Goal: Transaction & Acquisition: Purchase product/service

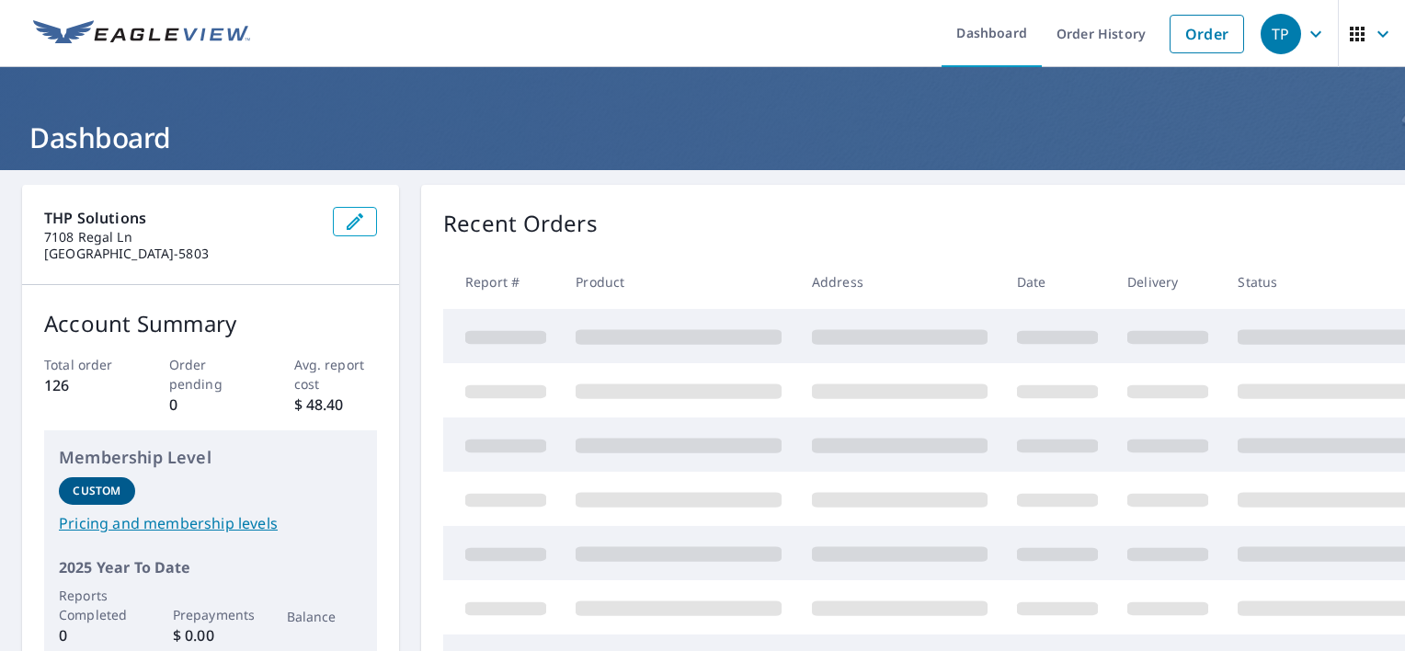
click at [1272, 29] on div "TP" at bounding box center [1280, 34] width 40 height 40
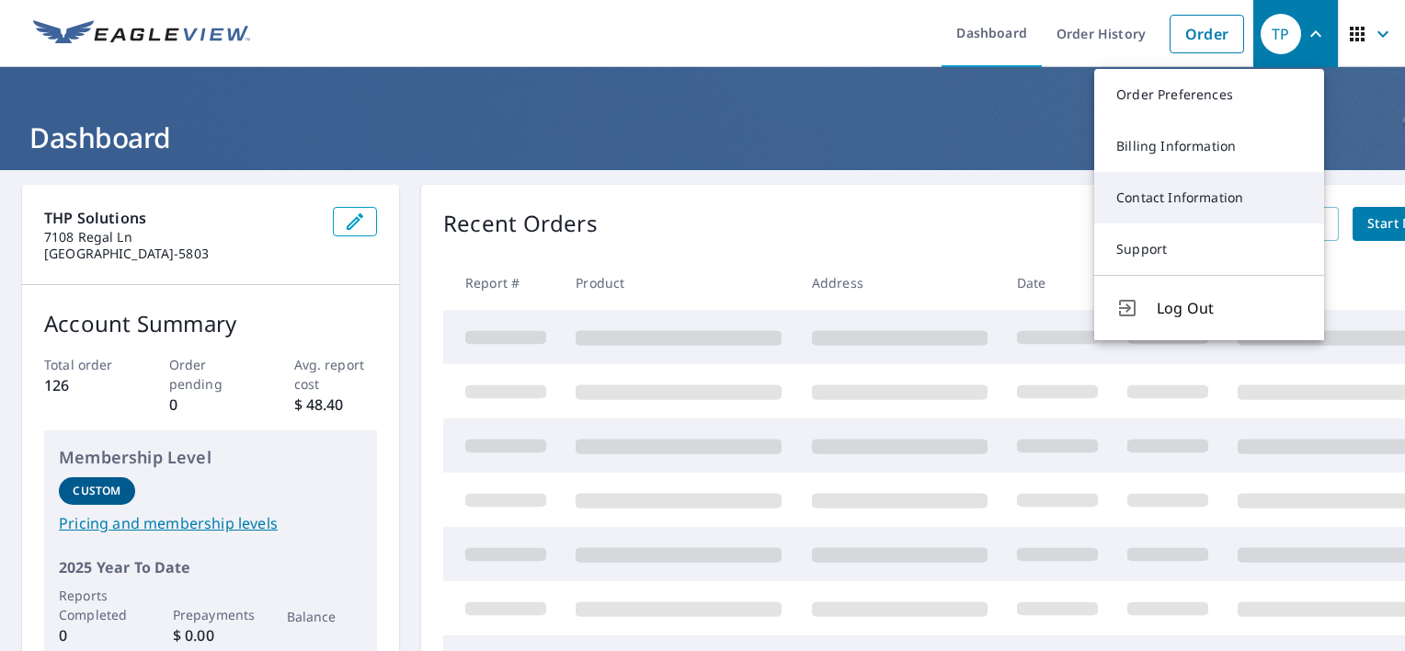
click at [1141, 199] on link "Contact Information" at bounding box center [1209, 197] width 230 height 51
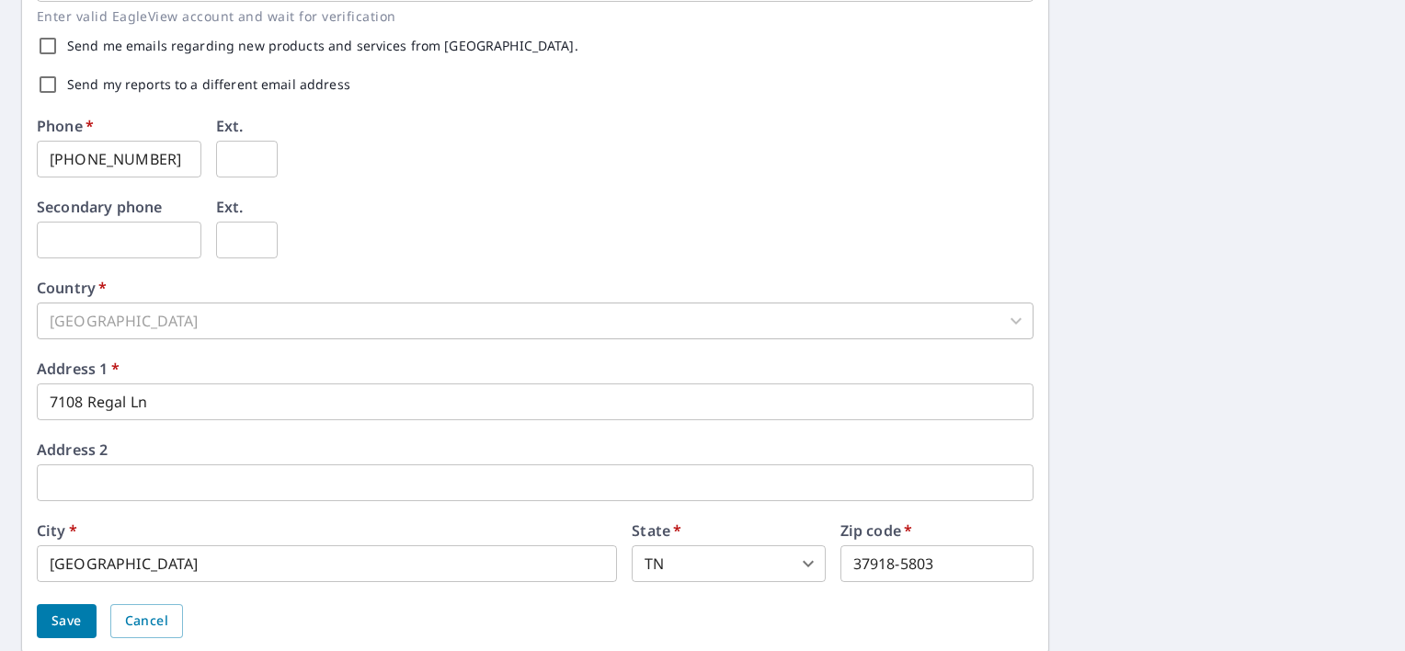
scroll to position [643, 0]
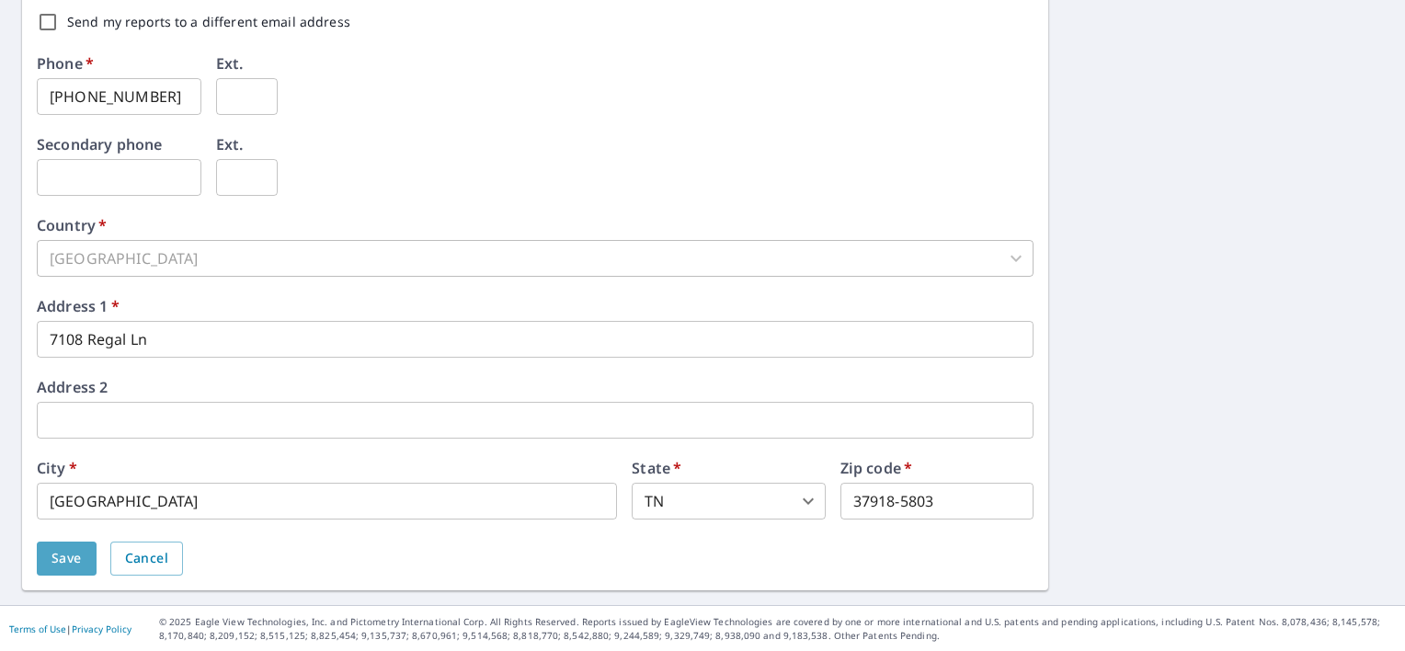
click at [49, 556] on button "Save" at bounding box center [67, 558] width 60 height 34
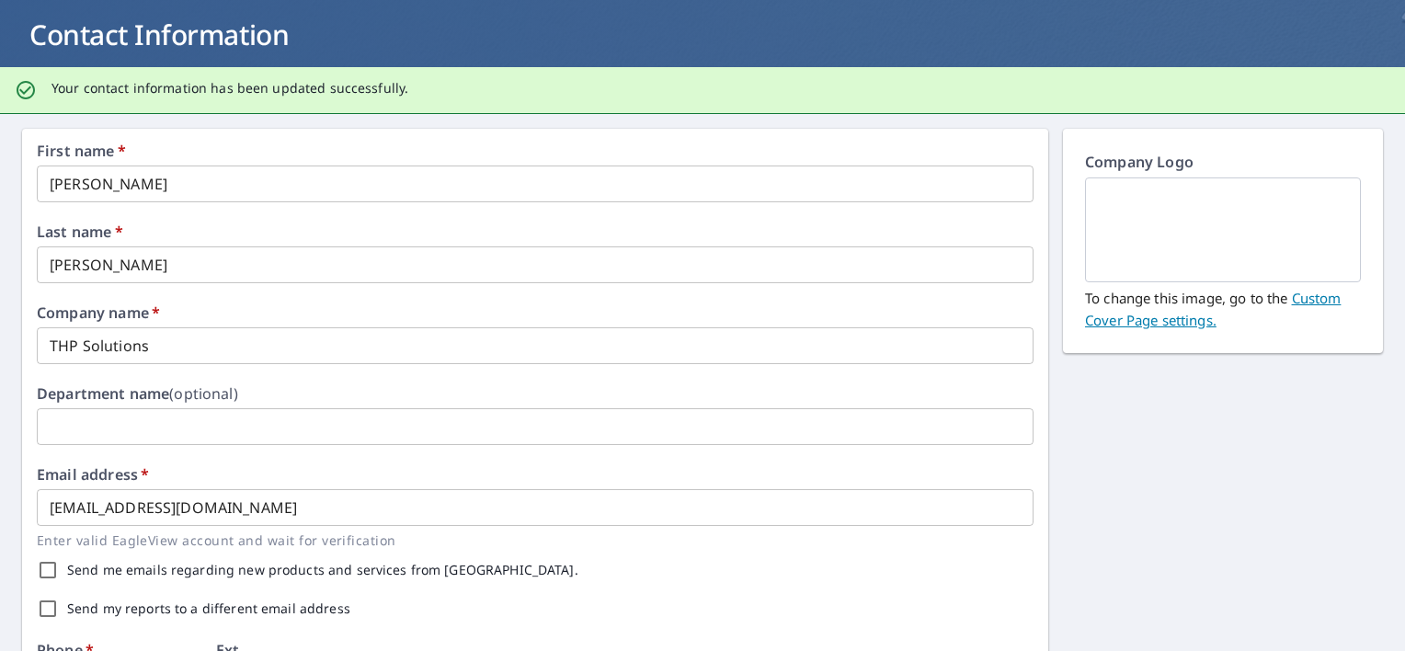
scroll to position [0, 0]
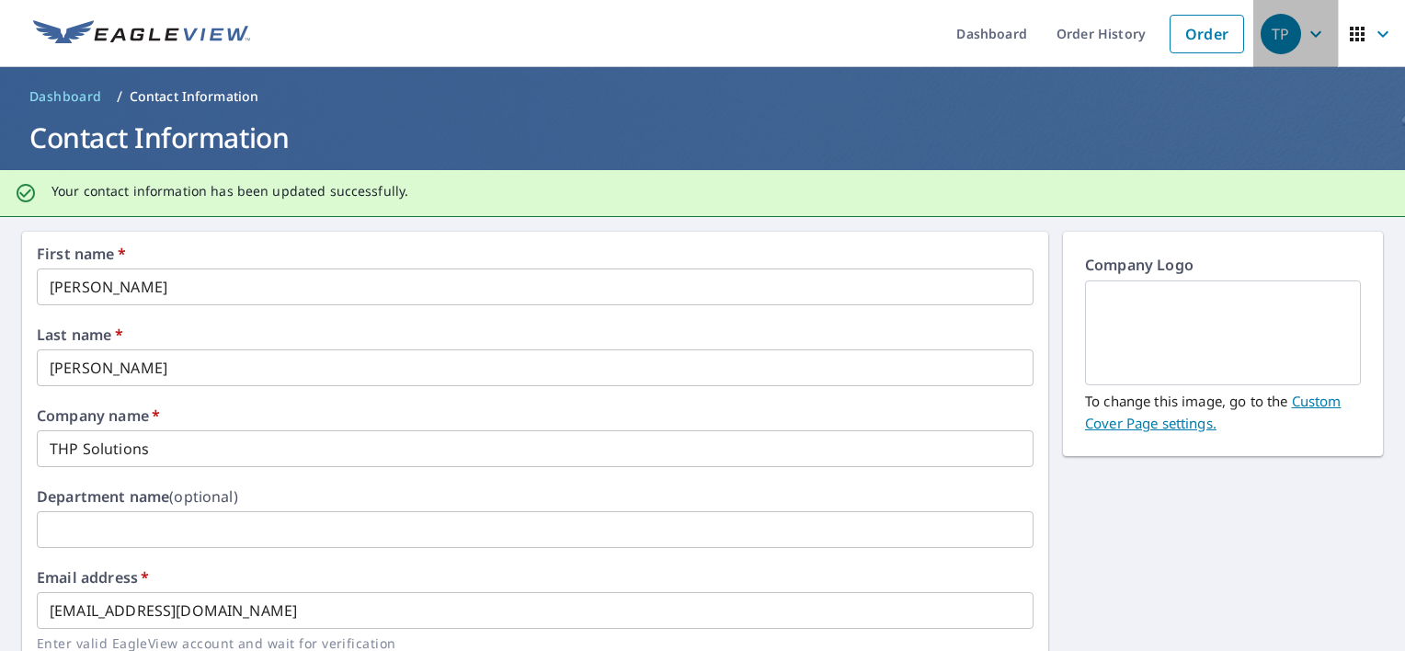
click at [1305, 33] on icon "button" at bounding box center [1316, 34] width 22 height 22
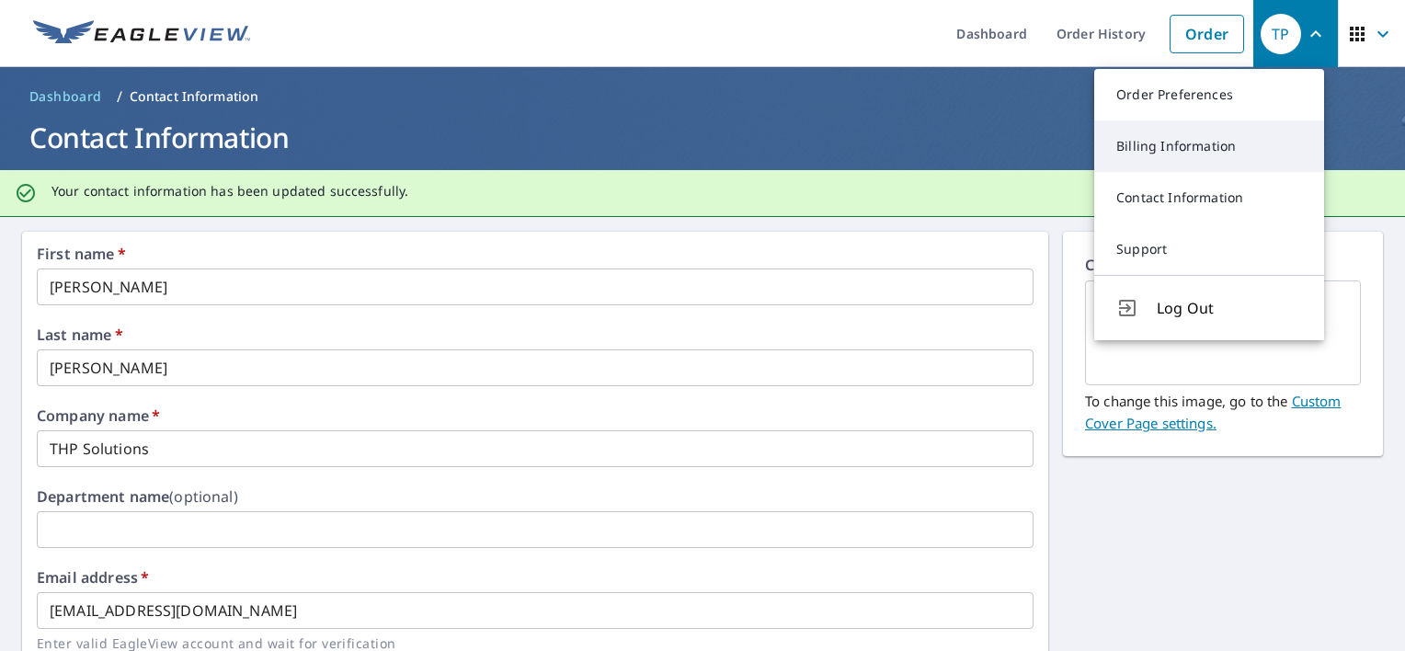
click at [1184, 153] on link "Billing Information" at bounding box center [1209, 145] width 230 height 51
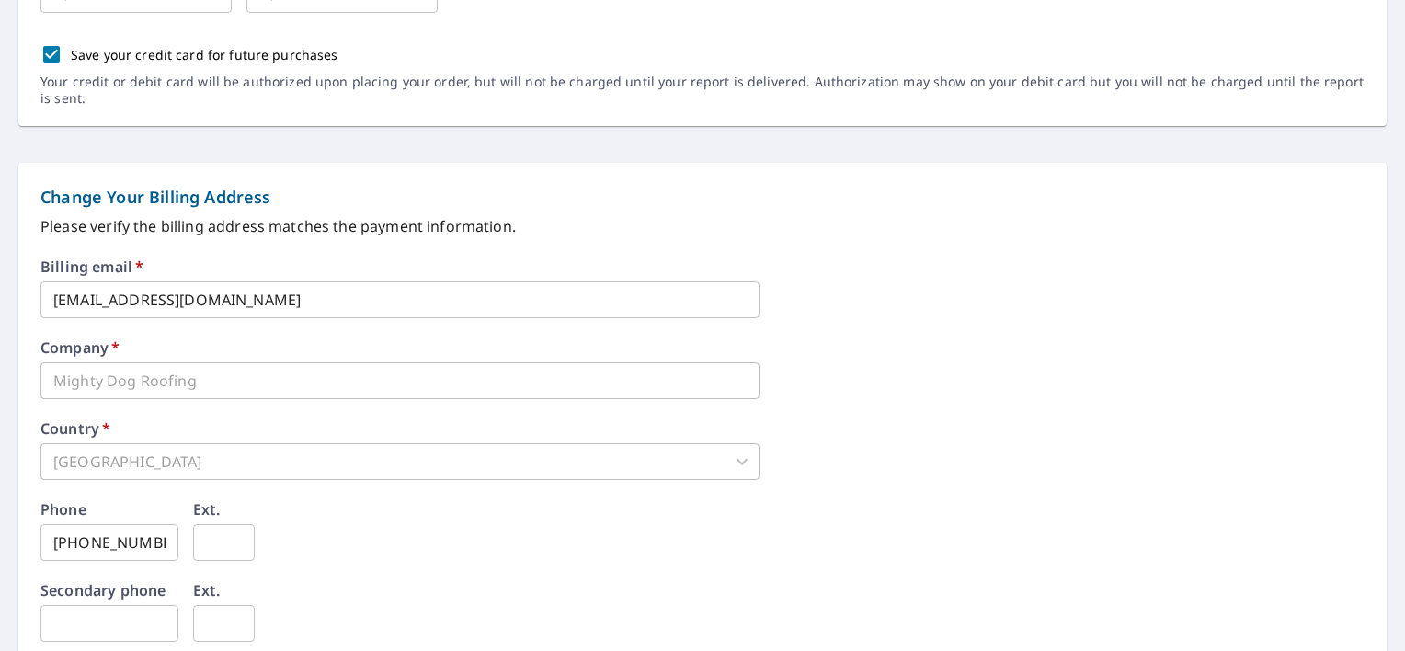
scroll to position [907, 0]
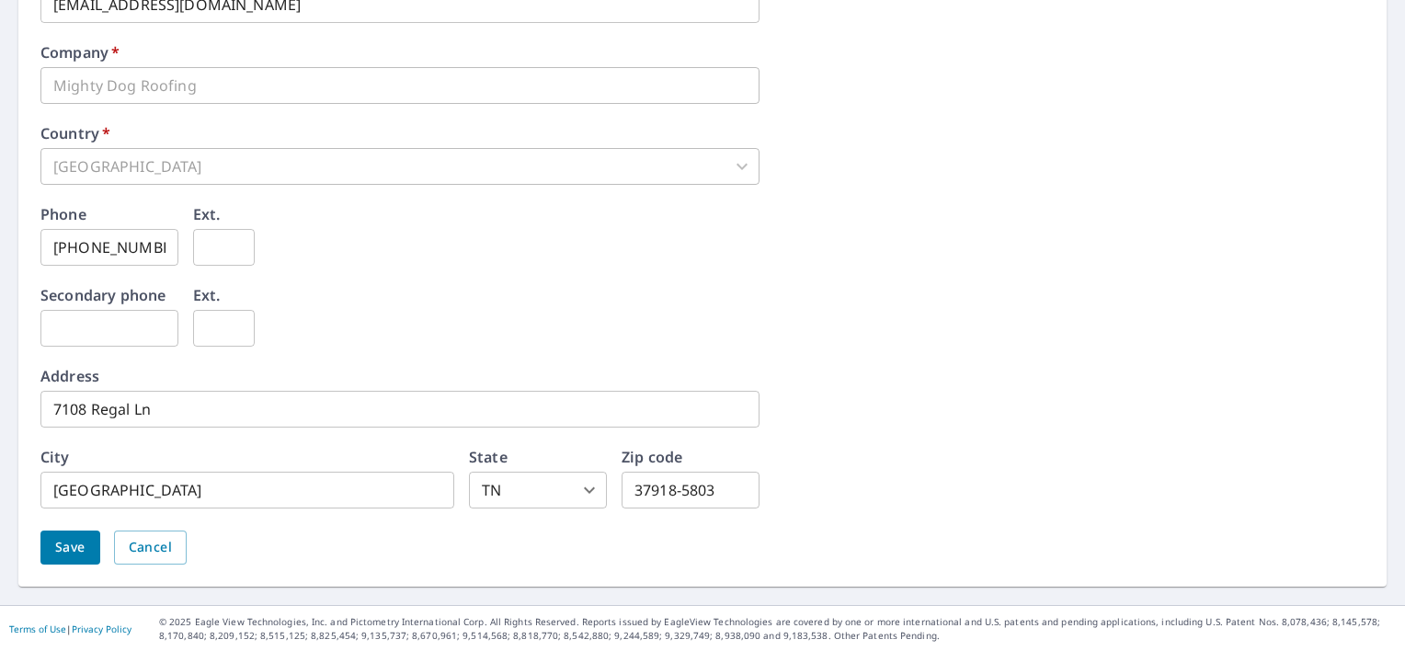
drag, startPoint x: 242, startPoint y: 94, endPoint x: 293, endPoint y: 228, distance: 143.8
click at [293, 228] on div "Phone [PHONE_NUMBER] ​ Ext. ​" at bounding box center [702, 247] width 1324 height 81
click at [417, 246] on div "Phone [PHONE_NUMBER] ​ Ext. ​" at bounding box center [702, 247] width 1324 height 81
click at [85, 554] on span "Save" at bounding box center [70, 547] width 30 height 23
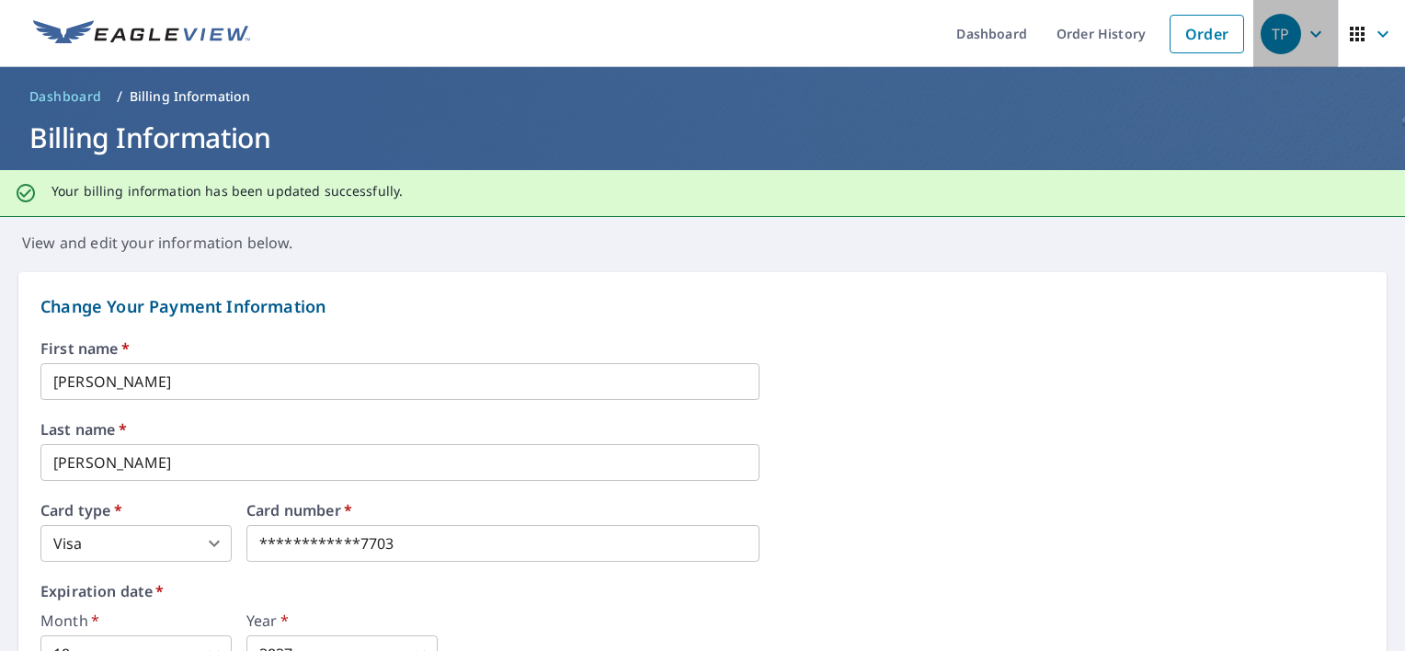
click at [1310, 32] on icon "button" at bounding box center [1315, 33] width 11 height 6
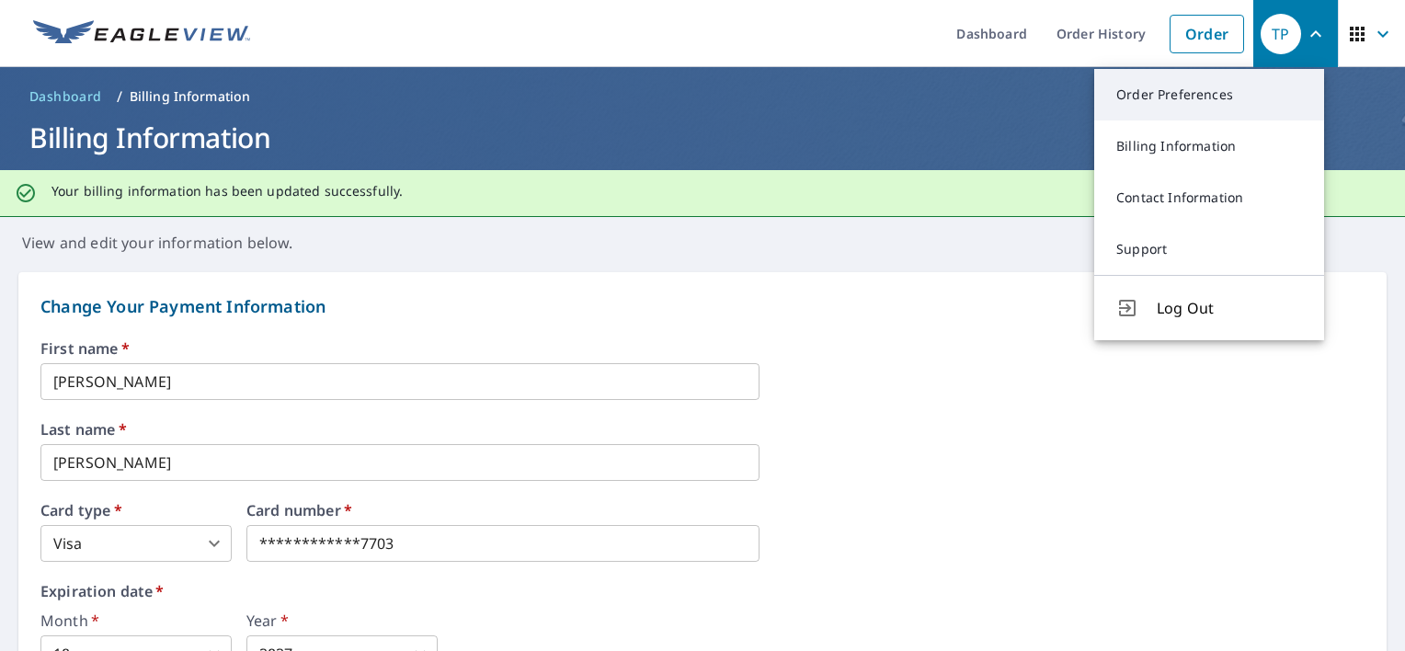
click at [1173, 103] on link "Order Preferences" at bounding box center [1209, 94] width 230 height 51
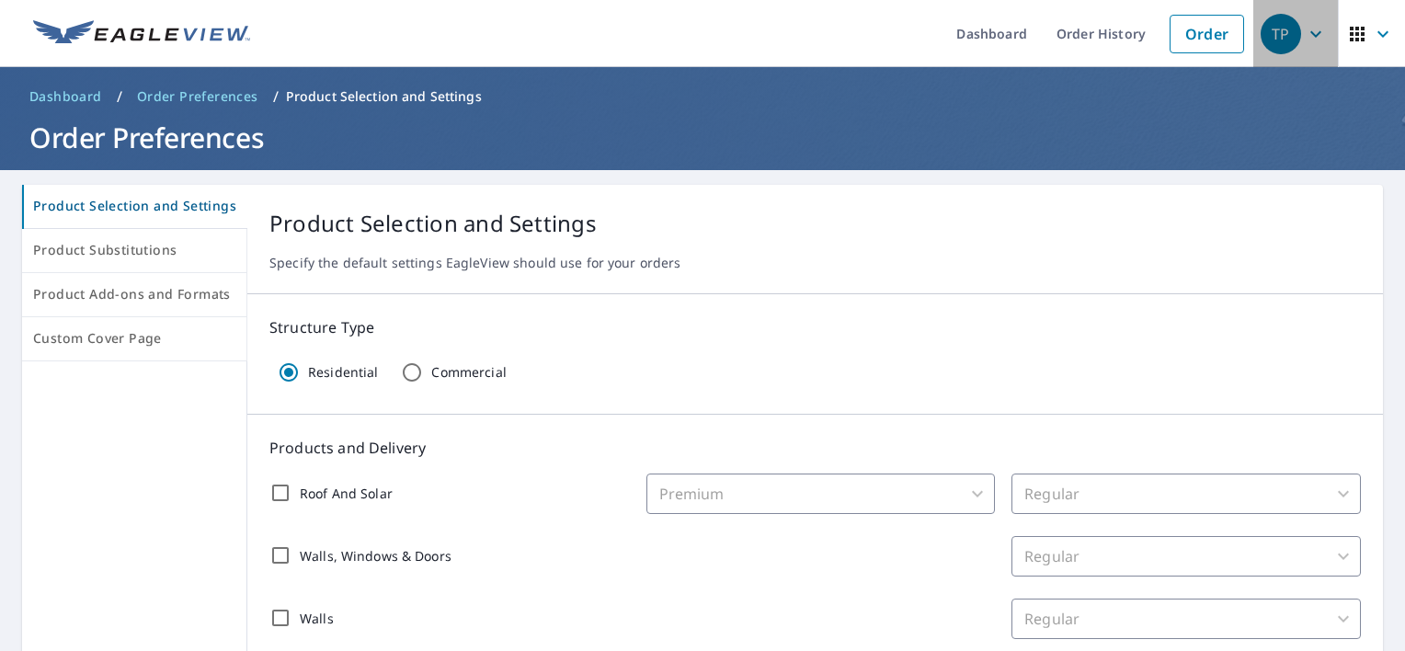
click at [1305, 40] on icon "button" at bounding box center [1316, 34] width 22 height 22
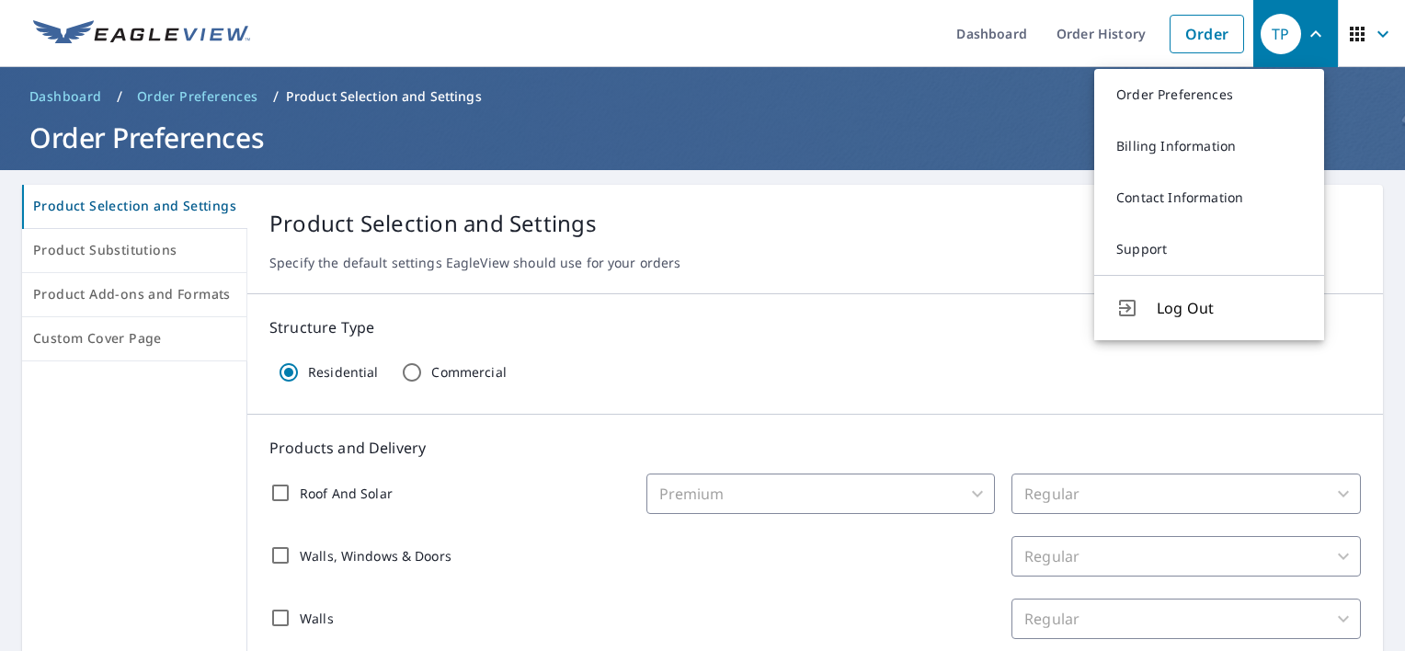
click at [911, 191] on div "Product Selection and Settings Specify the default settings EagleView should us…" at bounding box center [814, 239] width 1135 height 109
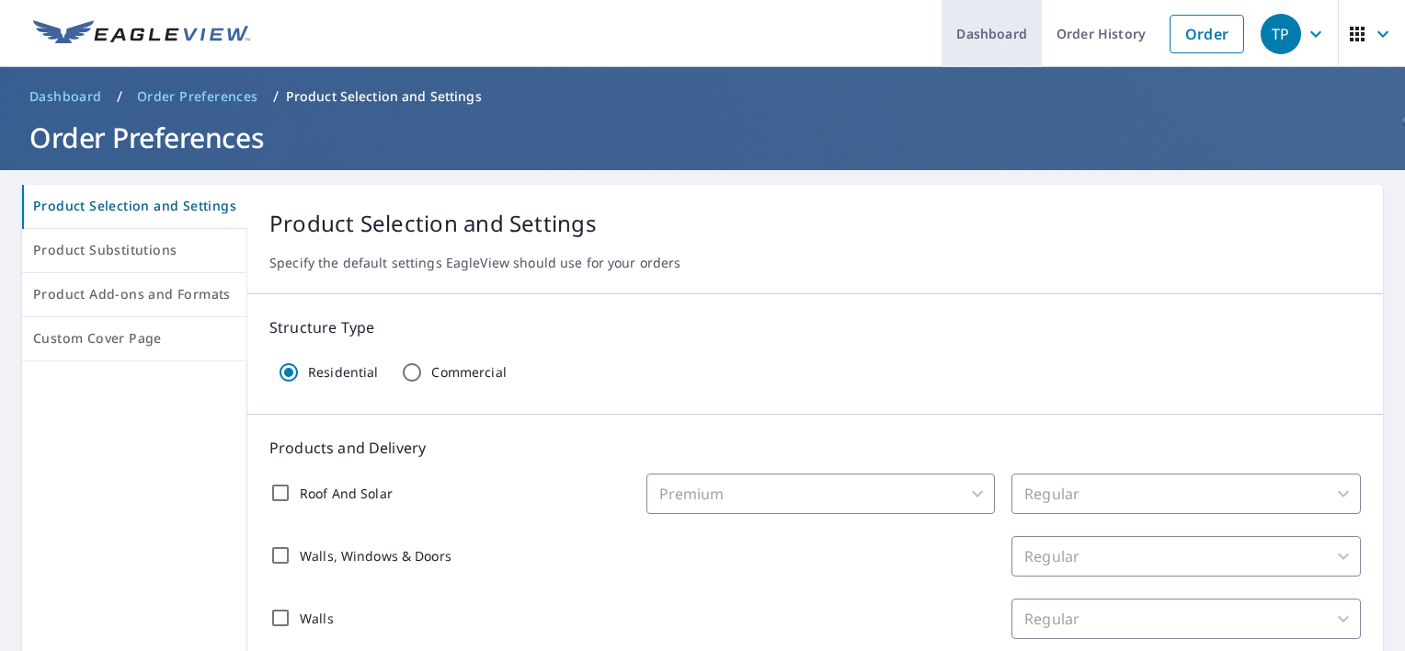
click at [981, 40] on link "Dashboard" at bounding box center [991, 33] width 100 height 67
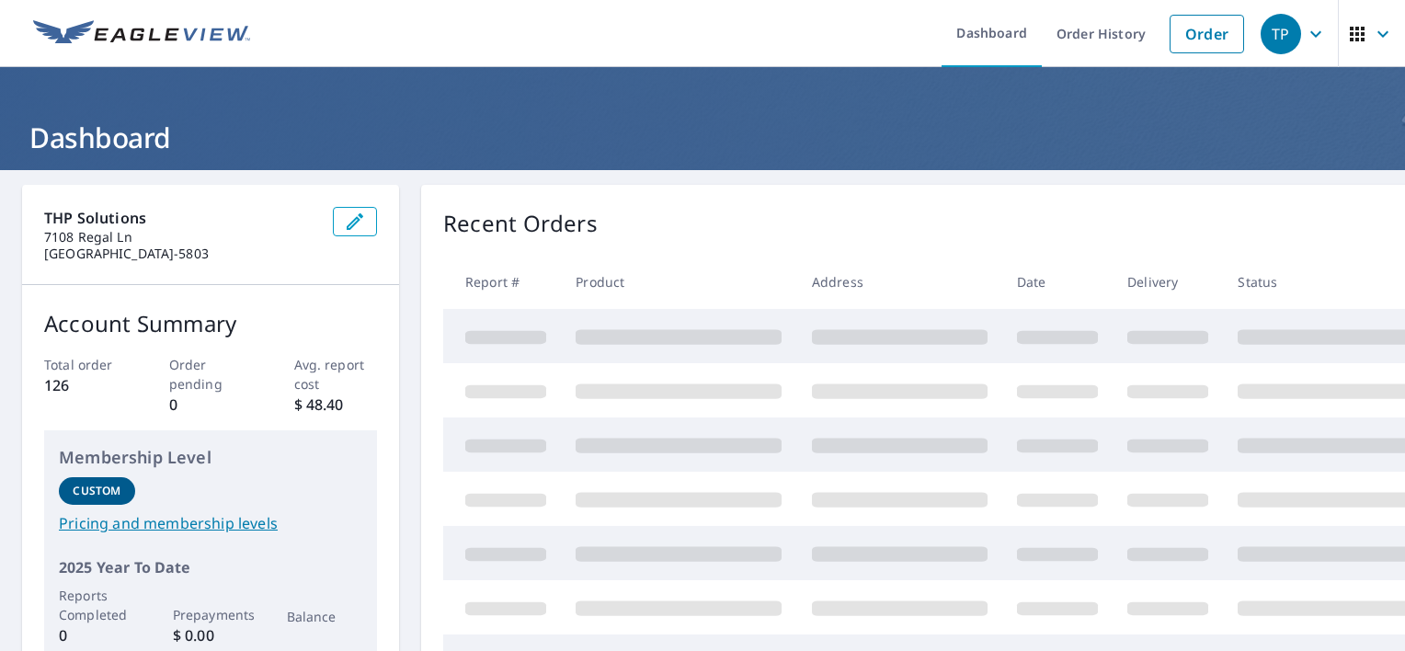
click at [689, 202] on div "Recent Orders Report # Product Address Date Delivery Status" at bounding box center [965, 529] width 1089 height 689
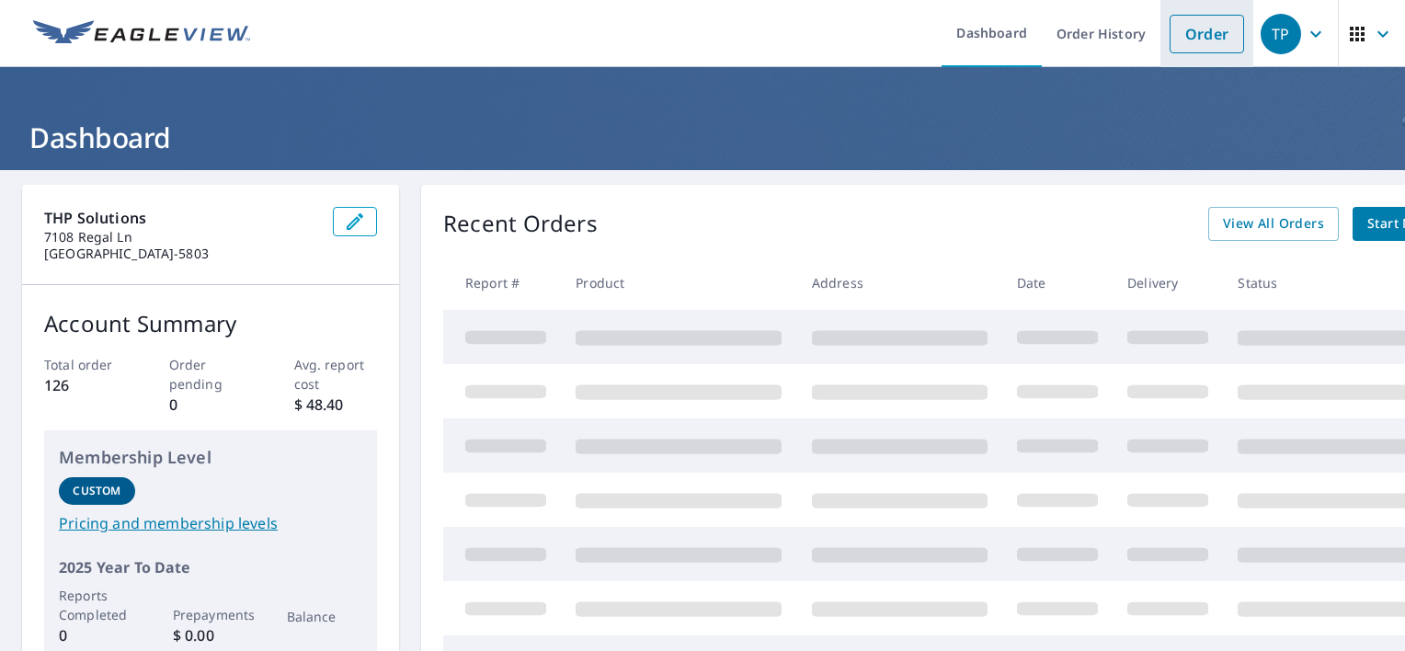
click at [1187, 33] on link "Order" at bounding box center [1206, 34] width 74 height 39
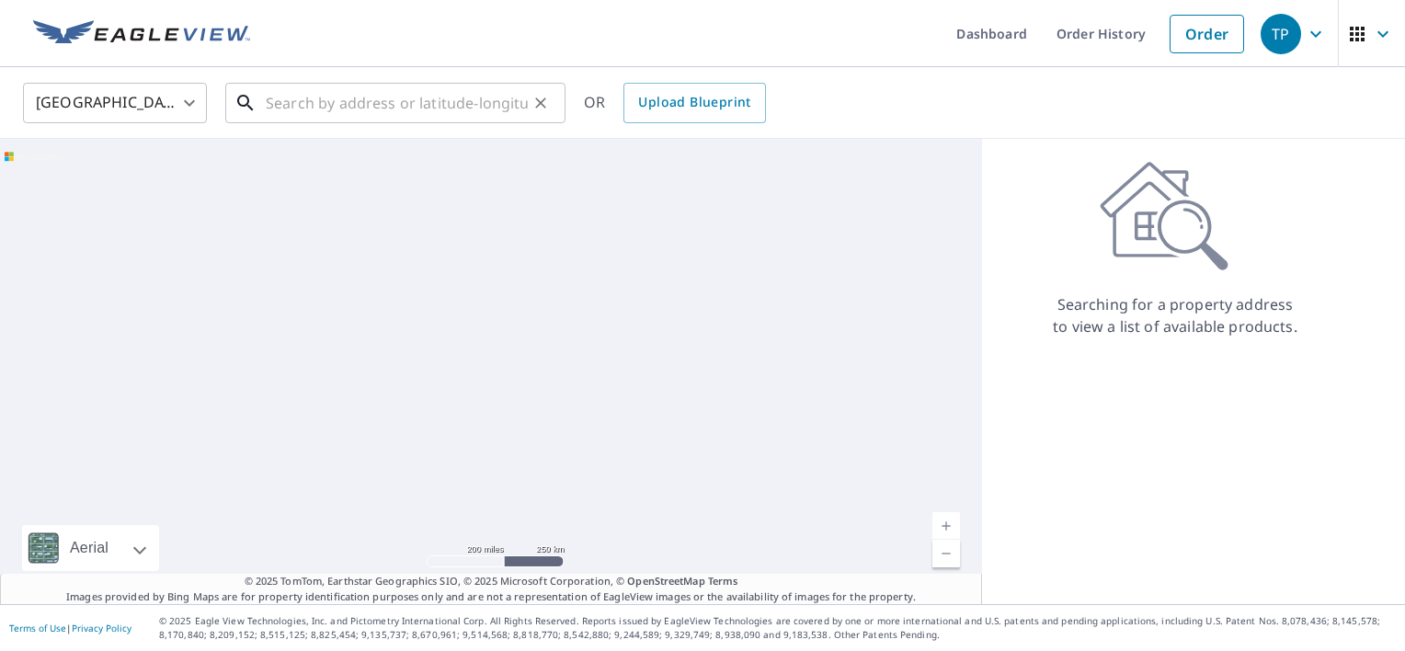
click at [318, 114] on input "text" at bounding box center [397, 102] width 262 height 51
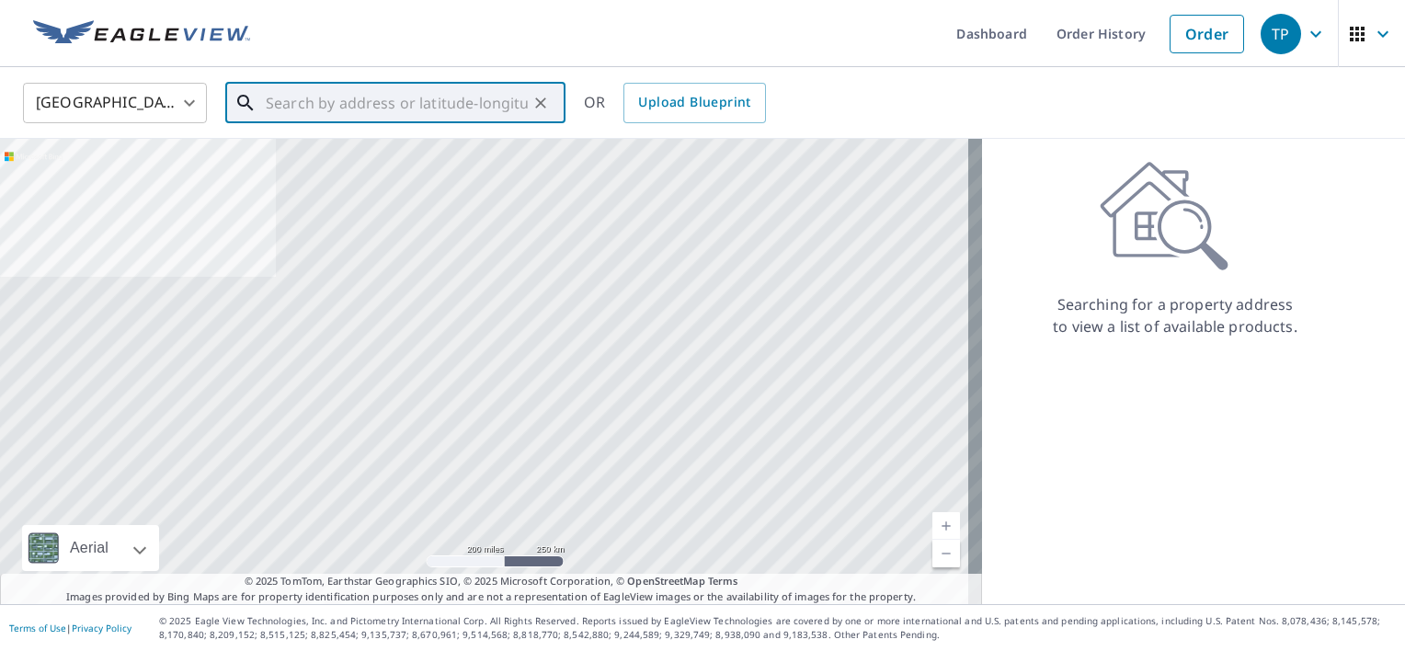
click at [355, 105] on input "text" at bounding box center [397, 102] width 262 height 51
paste input "[STREET_ADDRESS][PERSON_NAME]"
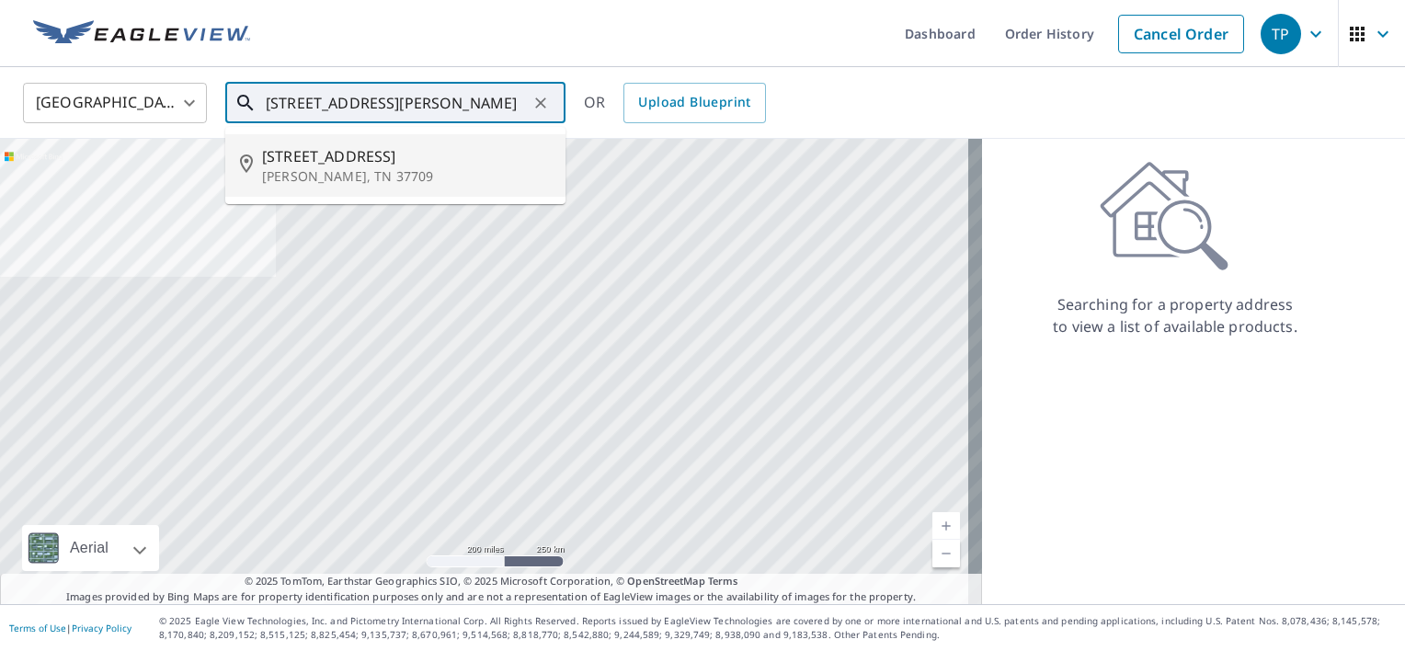
click at [330, 175] on p "[PERSON_NAME], TN 37709" at bounding box center [406, 176] width 289 height 18
type input "[STREET_ADDRESS][PERSON_NAME]"
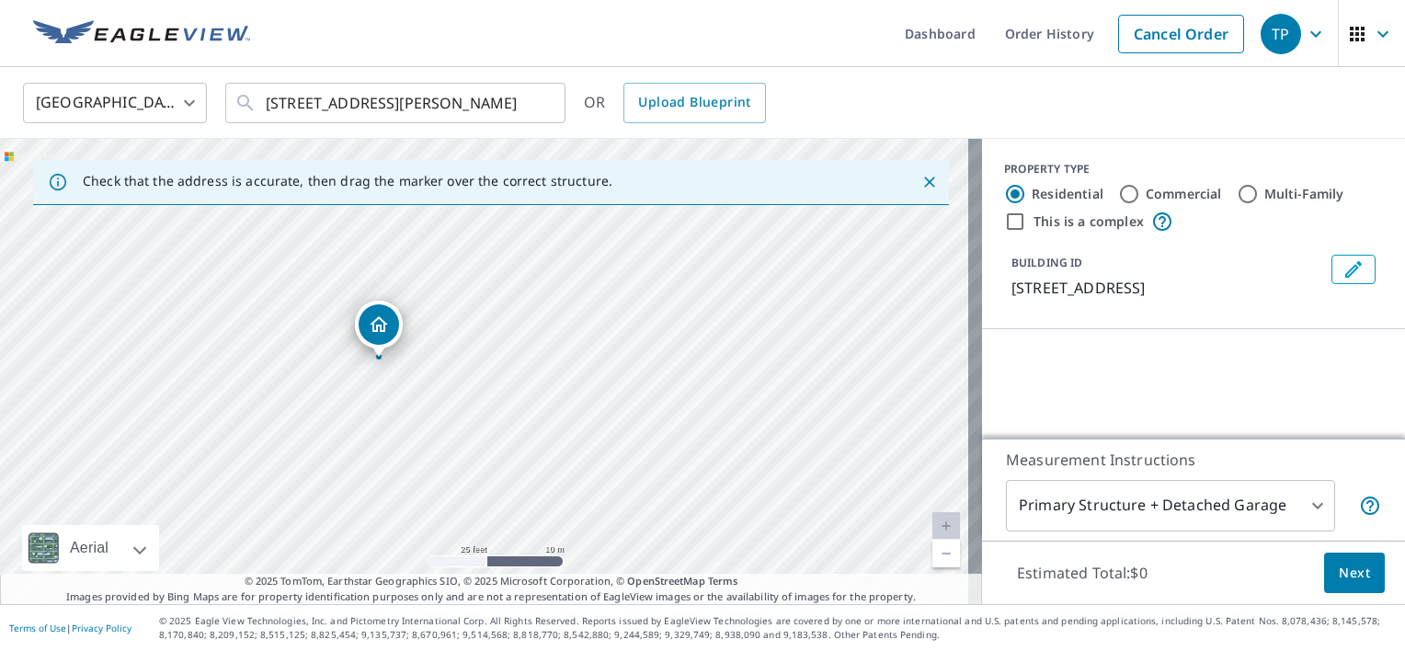
drag, startPoint x: 455, startPoint y: 386, endPoint x: 621, endPoint y: 240, distance: 221.5
click at [621, 240] on div "[STREET_ADDRESS][PERSON_NAME]" at bounding box center [491, 371] width 982 height 465
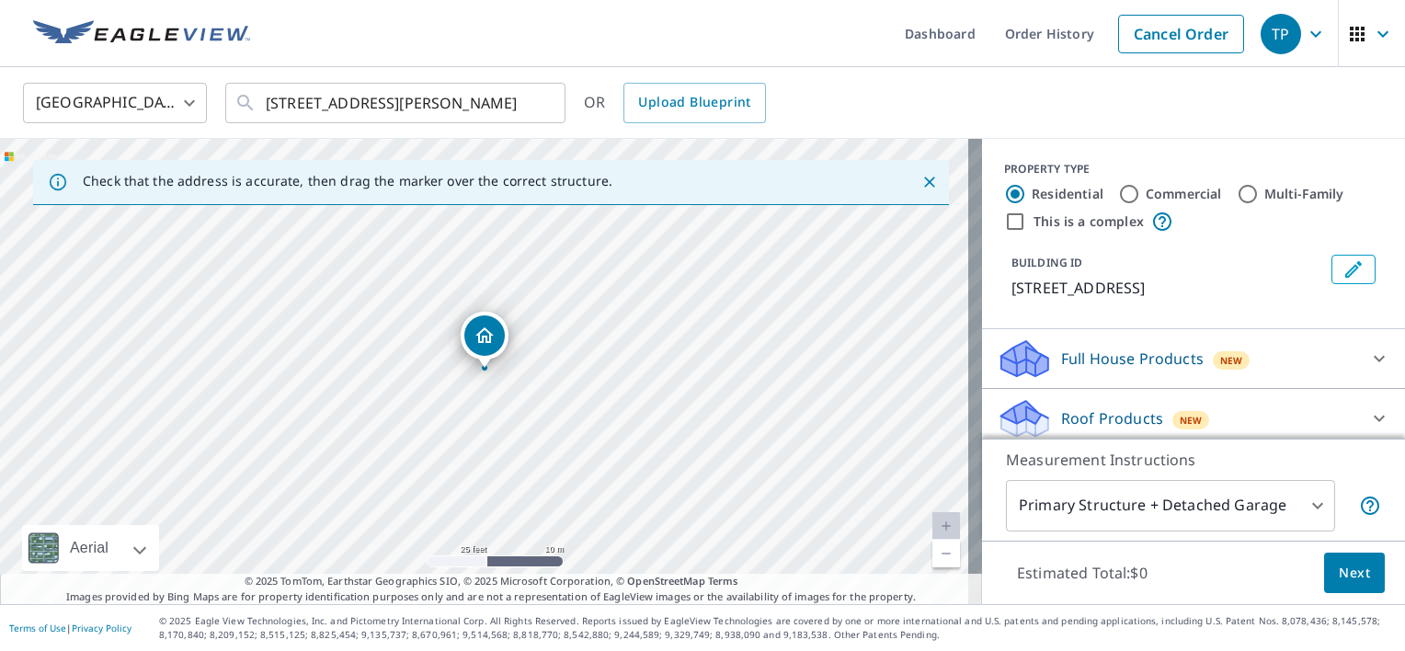
click at [920, 178] on icon "Close" at bounding box center [929, 182] width 18 height 18
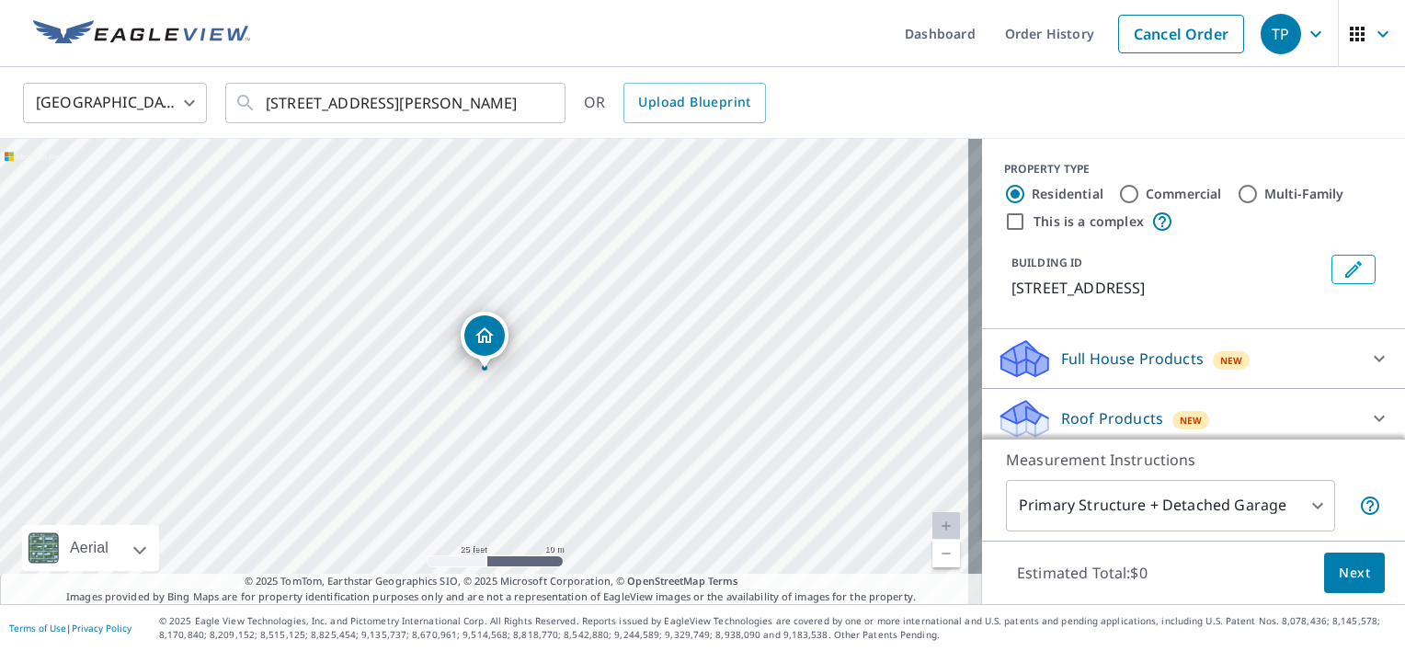
scroll to position [129, 0]
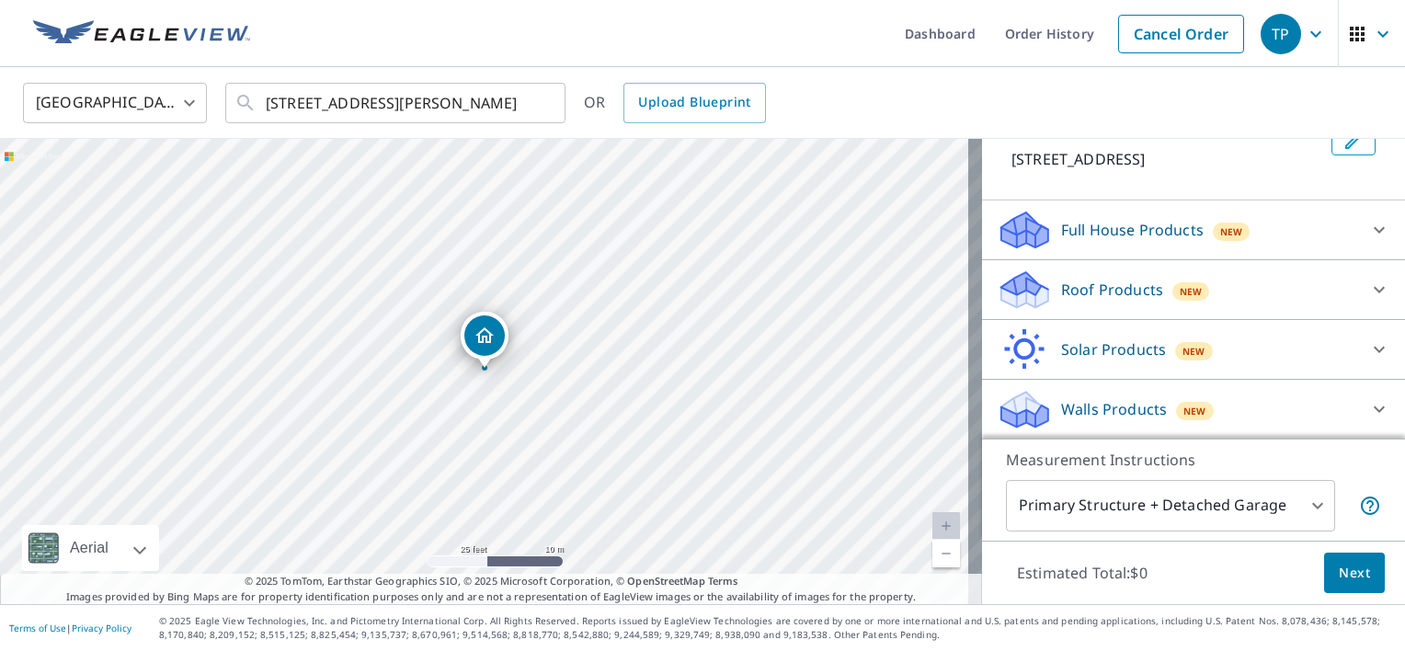
click at [1291, 279] on div "Roof Products New" at bounding box center [1177, 289] width 360 height 43
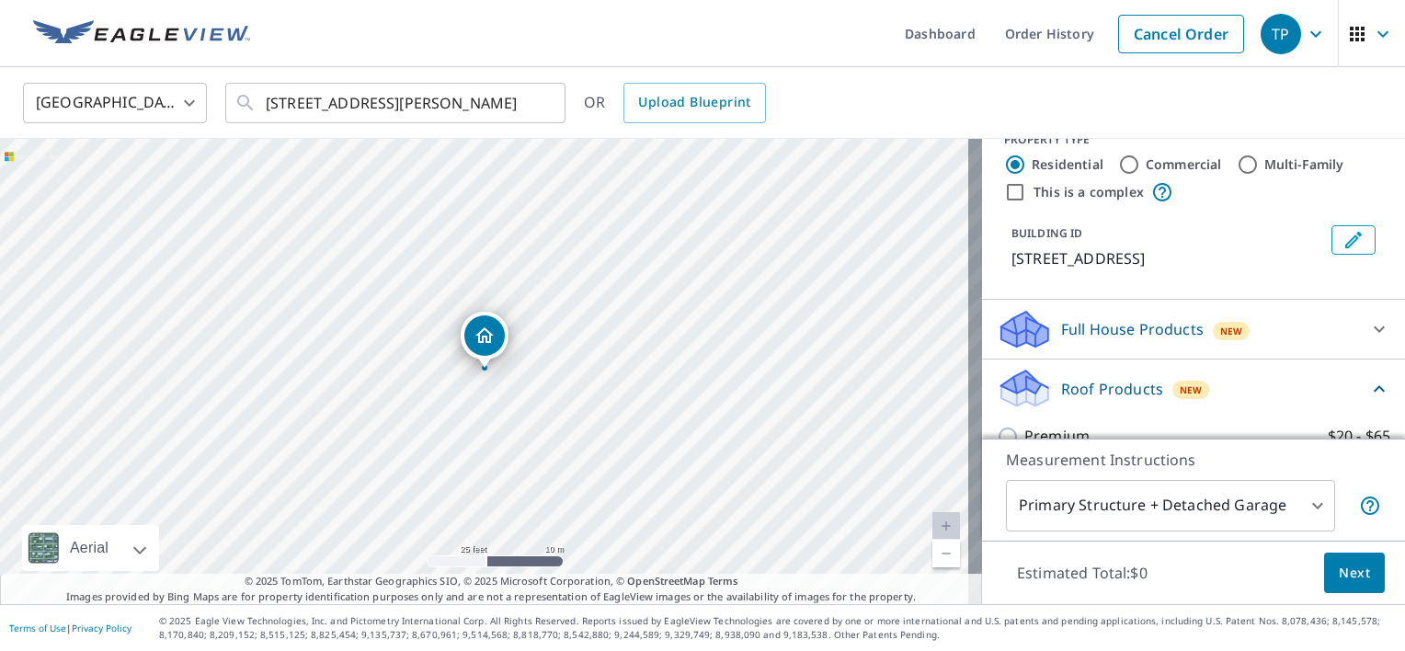
scroll to position [335, 0]
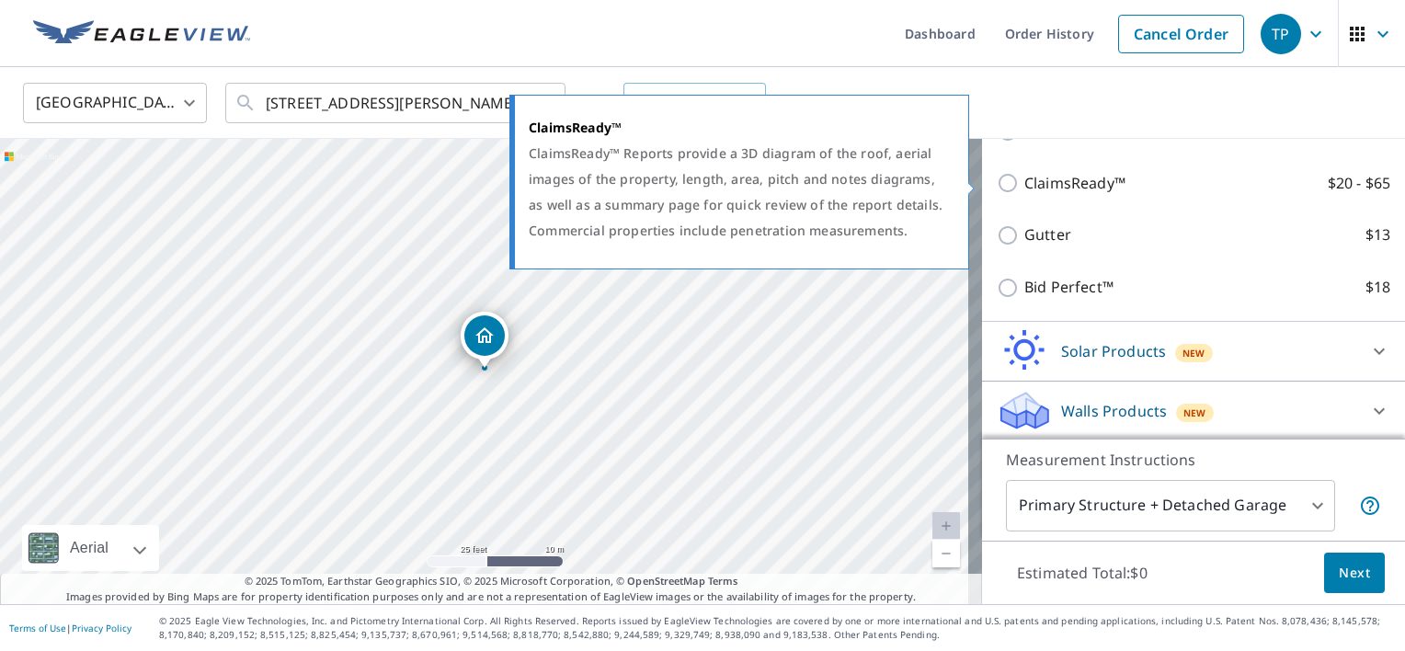
click at [997, 186] on input "ClaimsReady™ $20 - $65" at bounding box center [1011, 183] width 28 height 22
checkbox input "true"
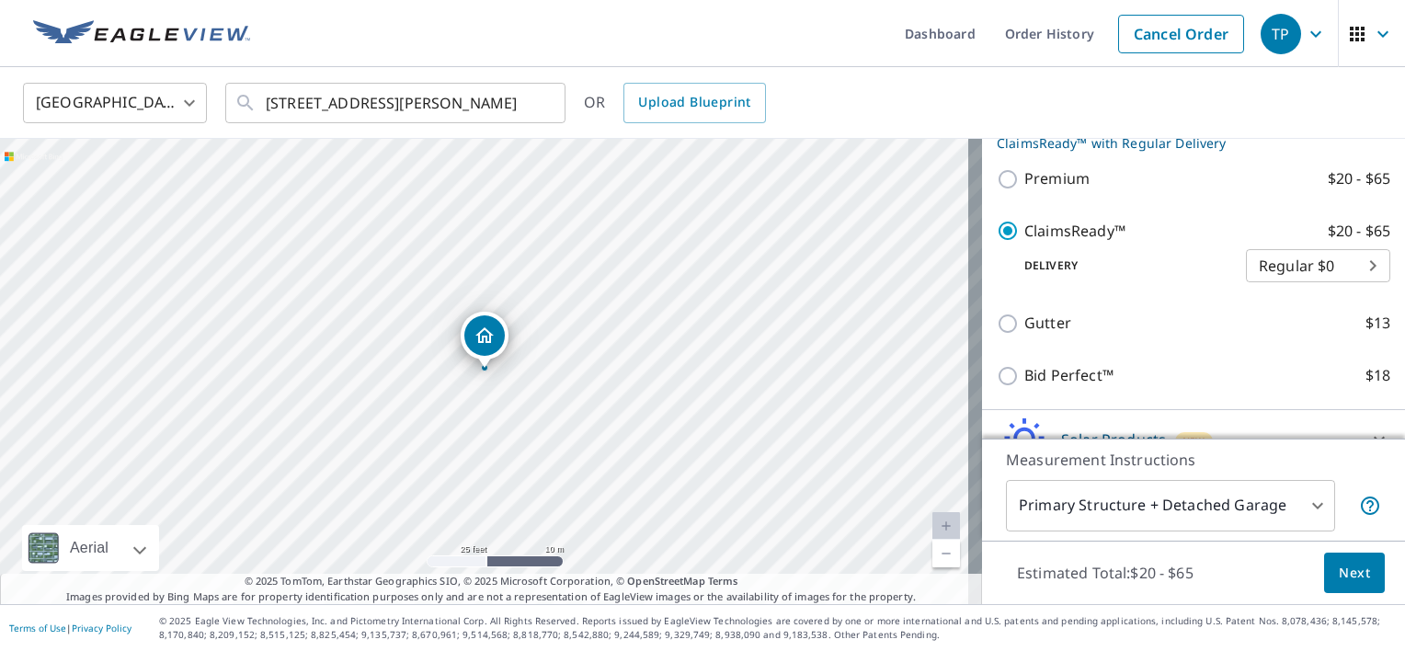
scroll to position [297, 0]
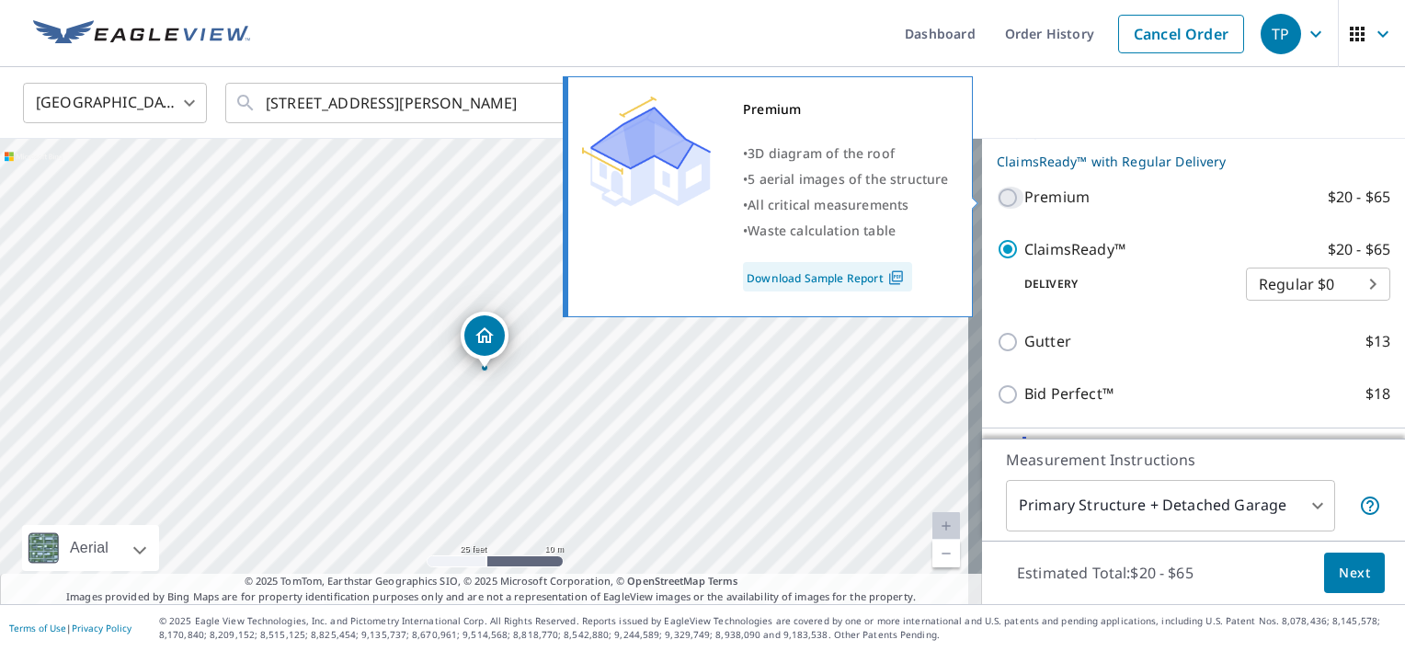
click at [997, 195] on input "Premium $20 - $65" at bounding box center [1011, 198] width 28 height 22
checkbox input "true"
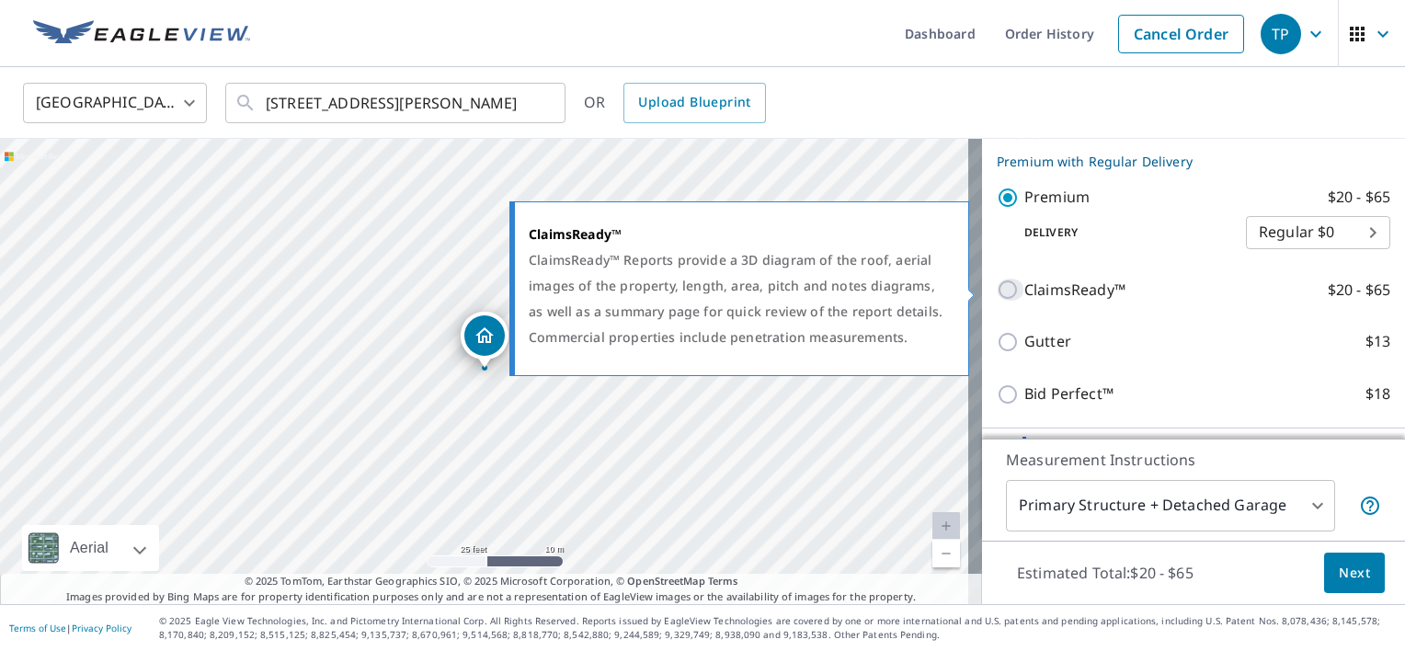
click at [997, 288] on input "ClaimsReady™ $20 - $65" at bounding box center [1011, 290] width 28 height 22
checkbox input "true"
checkbox input "false"
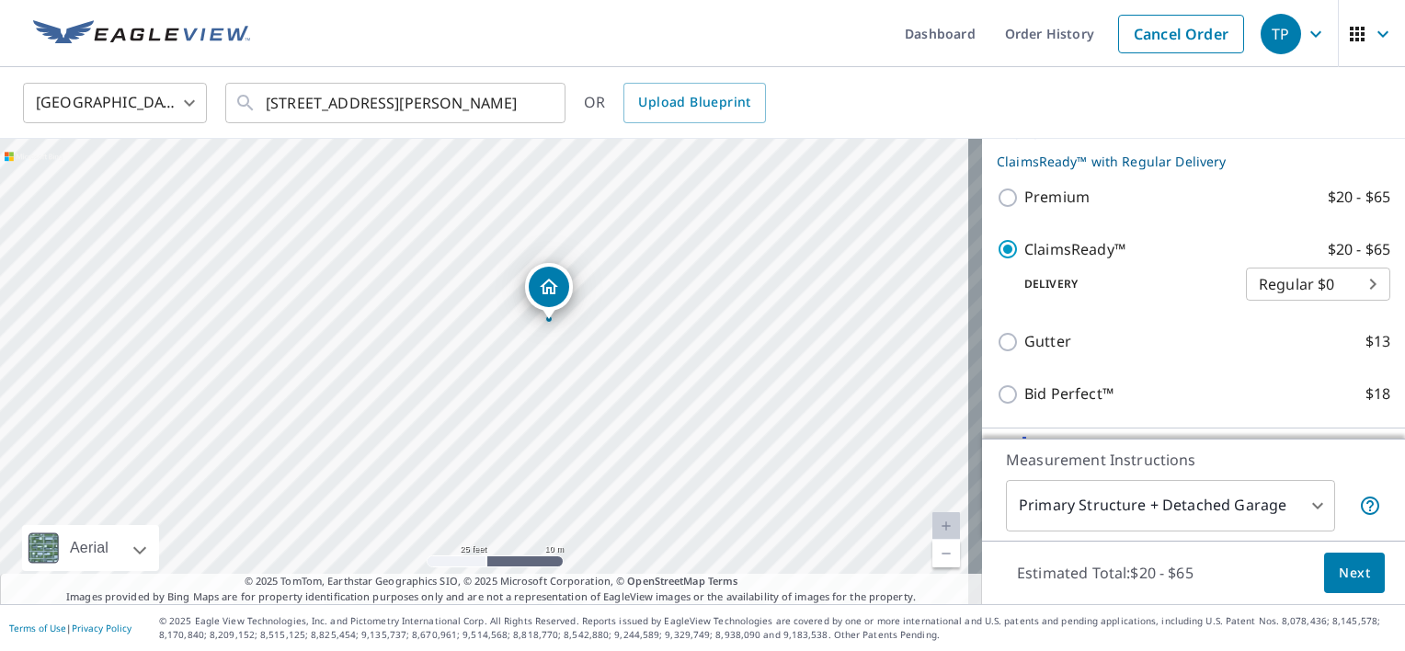
drag, startPoint x: 716, startPoint y: 336, endPoint x: 769, endPoint y: 298, distance: 65.1
click at [769, 298] on div "[STREET_ADDRESS][PERSON_NAME]" at bounding box center [491, 371] width 982 height 465
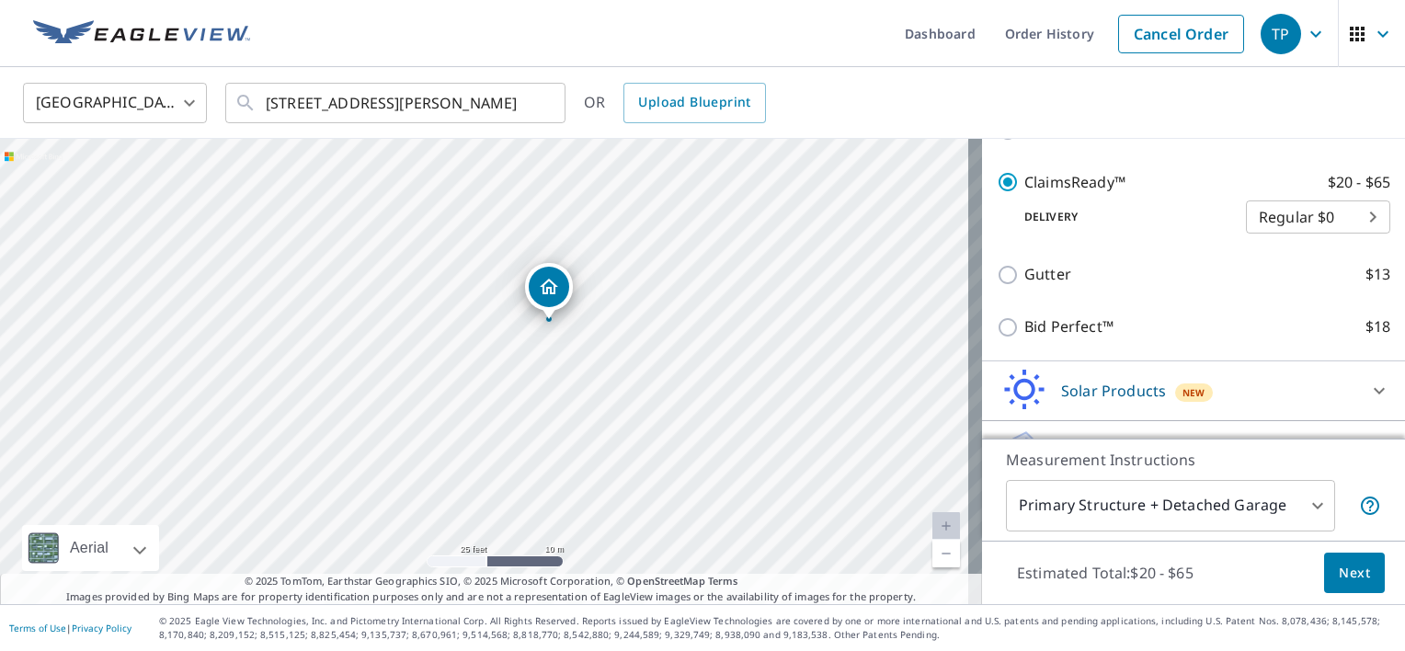
scroll to position [402, 0]
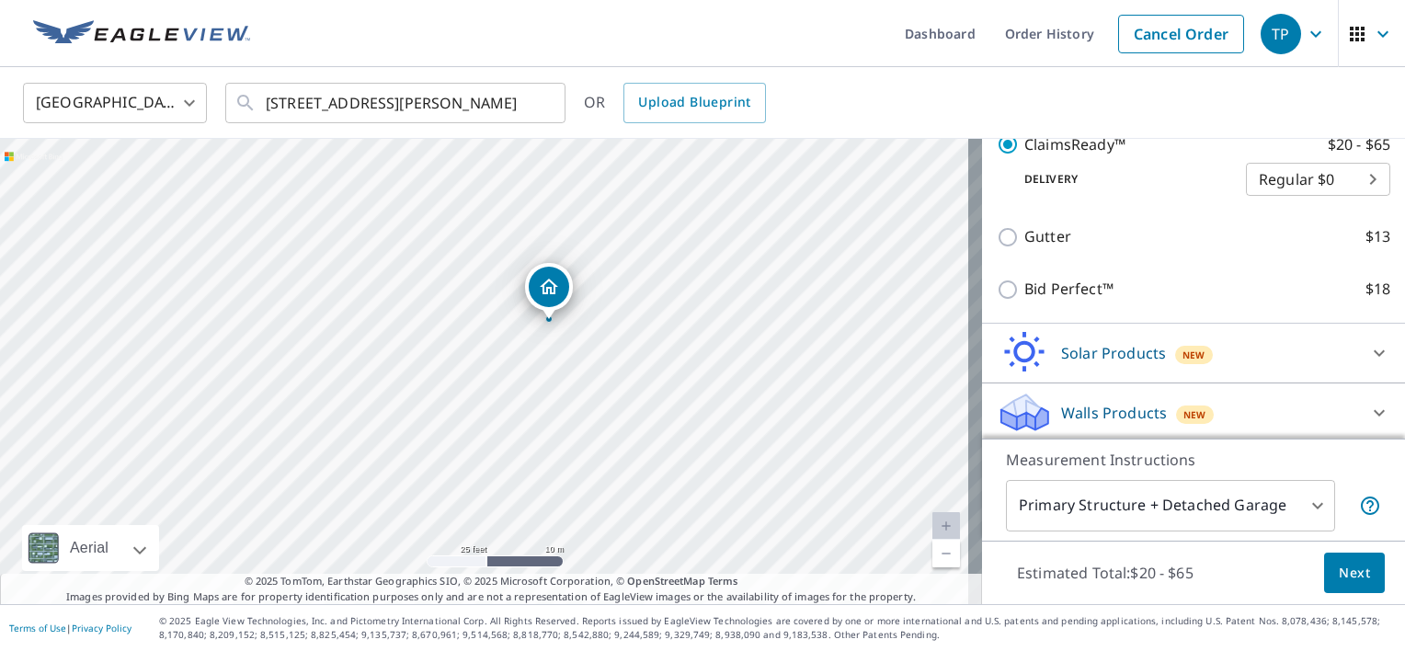
click at [1306, 504] on body "TP TP Dashboard Order History Cancel Order [GEOGRAPHIC_DATA] [GEOGRAPHIC_DATA] …" at bounding box center [702, 325] width 1405 height 651
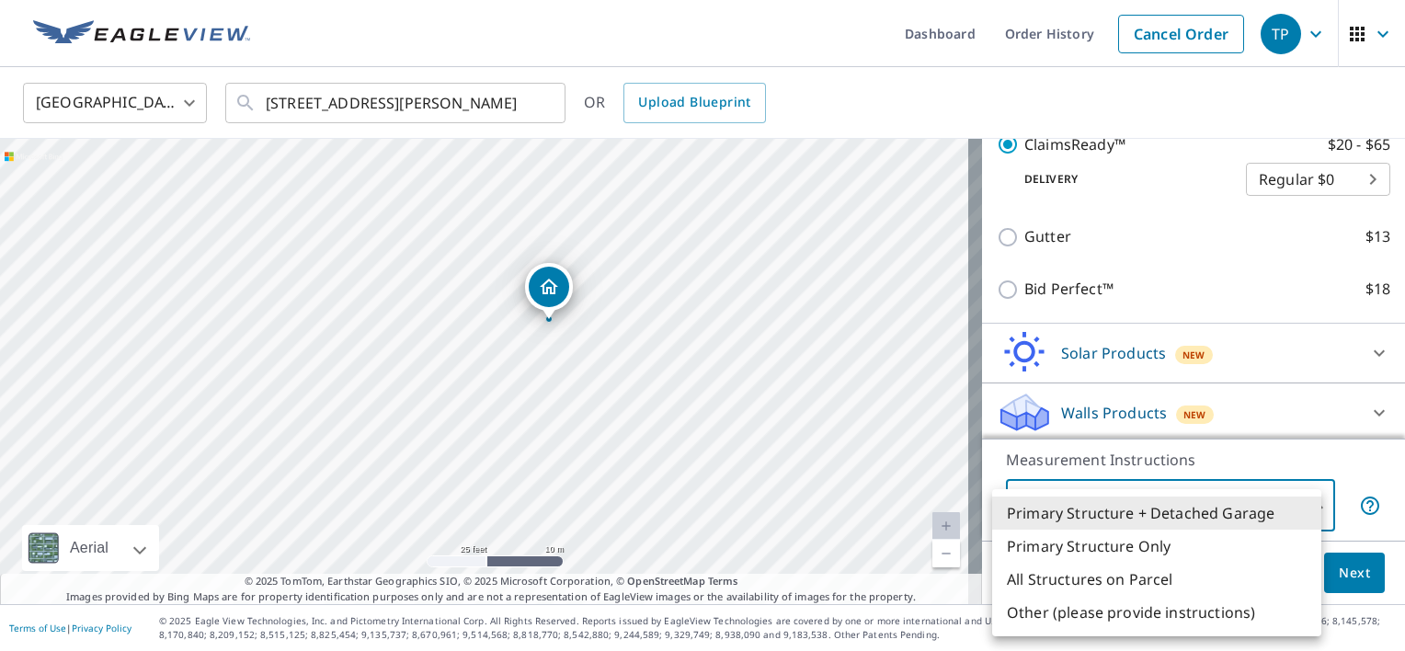
click at [1227, 514] on li "Primary Structure + Detached Garage" at bounding box center [1156, 512] width 329 height 33
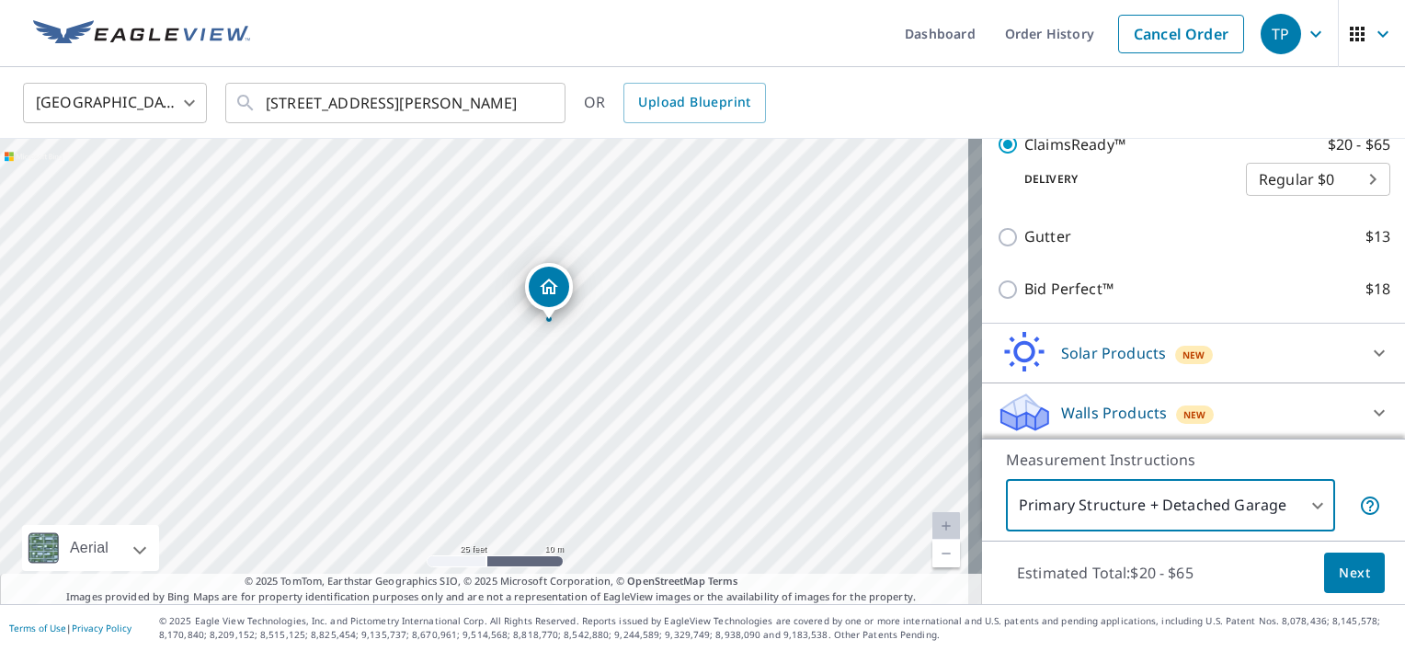
click at [1324, 581] on button "Next" at bounding box center [1354, 573] width 61 height 41
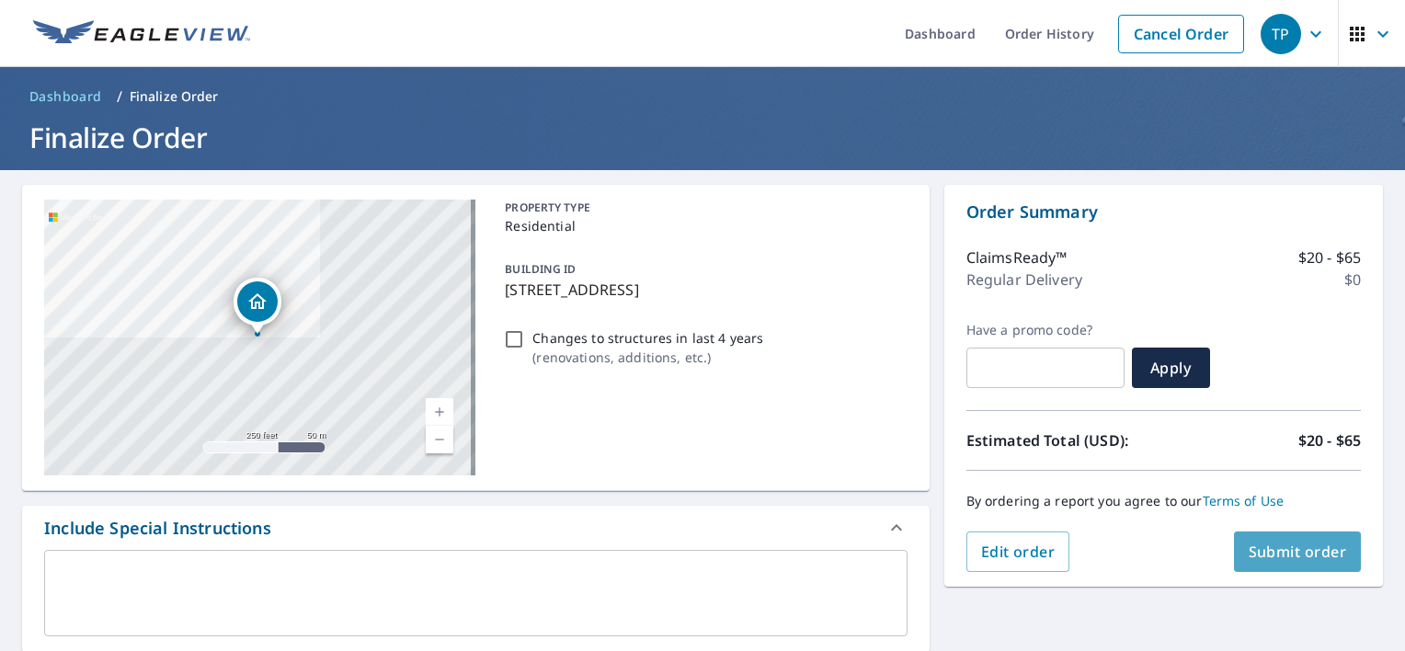
click at [1274, 535] on button "Submit order" at bounding box center [1298, 551] width 128 height 40
